Goal: Transaction & Acquisition: Purchase product/service

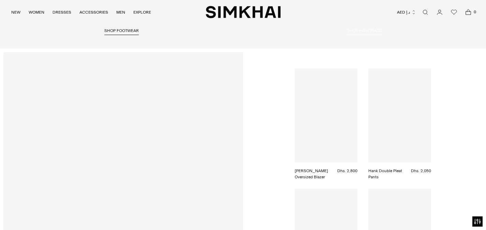
scroll to position [1325, 0]
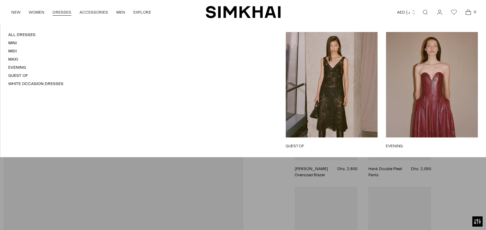
click at [67, 12] on link "DRESSES" at bounding box center [61, 12] width 19 height 15
click at [31, 36] on link "All Dresses" at bounding box center [21, 34] width 27 height 5
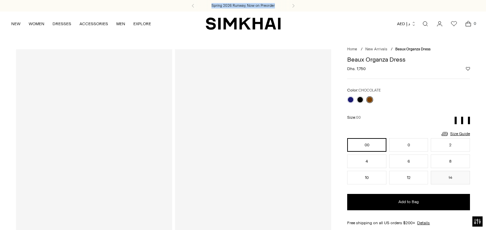
click at [120, 139] on div at bounding box center [94, 166] width 156 height 234
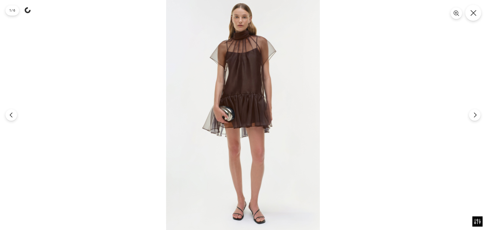
click at [475, 15] on icon "Close" at bounding box center [473, 13] width 6 height 6
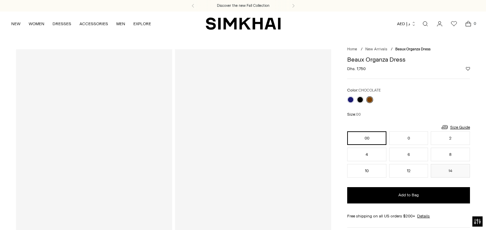
scroll to position [190, 0]
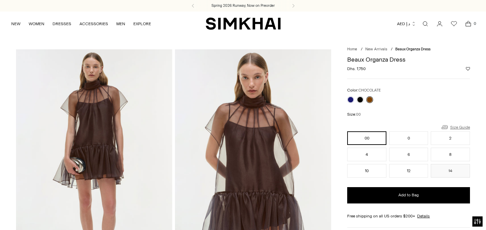
click at [457, 125] on link "Size Guide" at bounding box center [454, 127] width 29 height 9
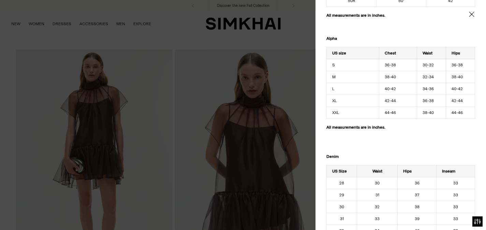
scroll to position [213, 0]
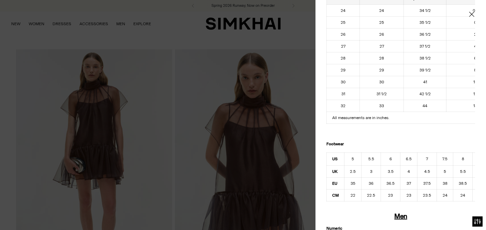
click at [472, 13] on icon "Close" at bounding box center [471, 14] width 5 height 7
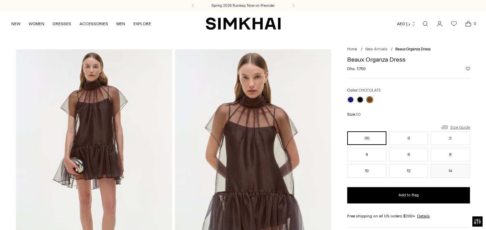
scroll to position [35, 0]
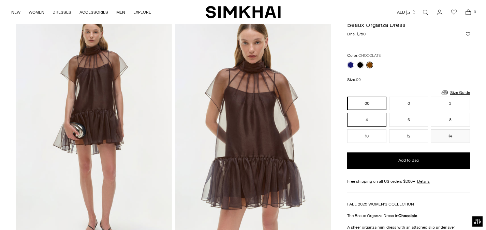
click at [372, 117] on button "4" at bounding box center [366, 120] width 39 height 14
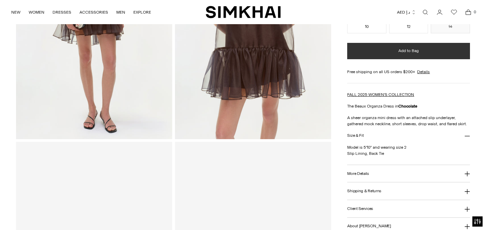
click at [415, 55] on button "Add to Bag" at bounding box center [408, 51] width 123 height 16
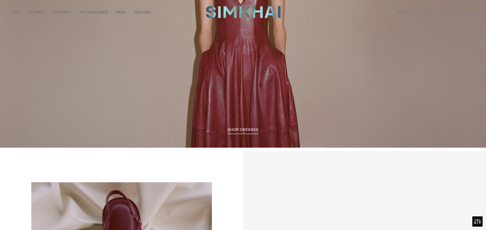
scroll to position [986, 0]
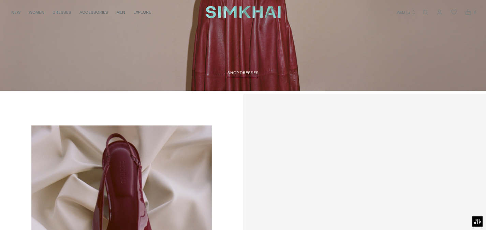
click at [249, 74] on span "SHOP DRESSES" at bounding box center [242, 73] width 31 height 5
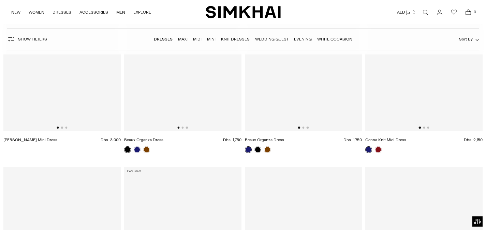
scroll to position [1666, 0]
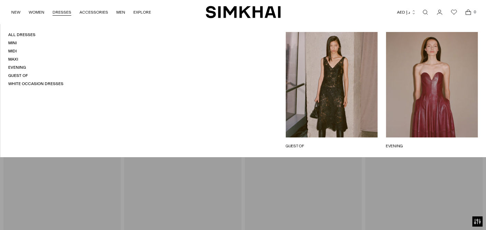
click at [58, 14] on link "DRESSES" at bounding box center [61, 12] width 19 height 15
click at [31, 35] on link "All Dresses" at bounding box center [21, 34] width 27 height 5
